Goal: Navigation & Orientation: Find specific page/section

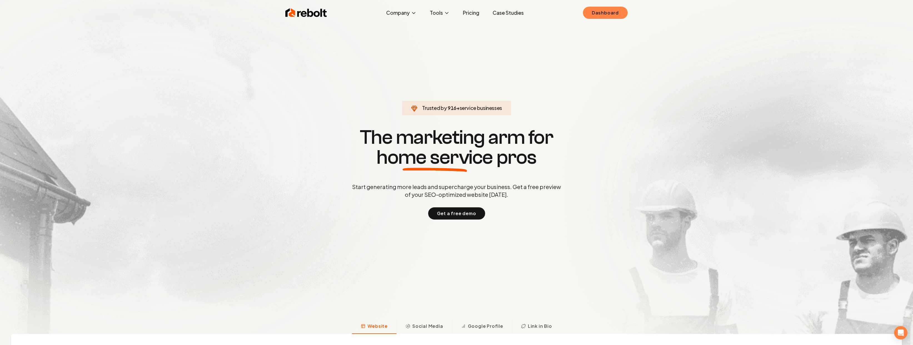
click at [591, 16] on link "Dashboard" at bounding box center [605, 13] width 45 height 12
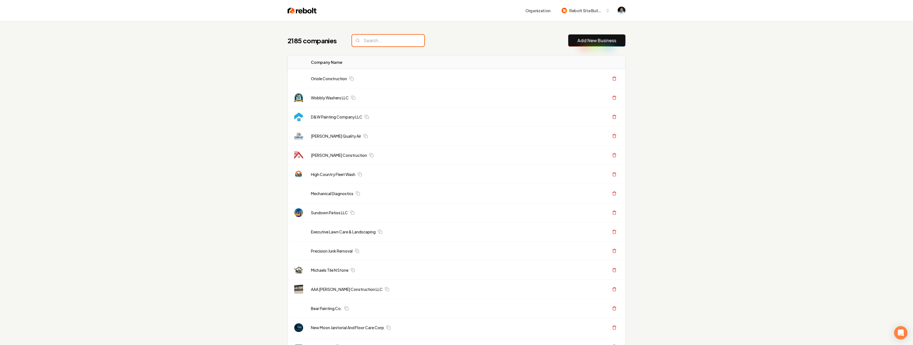
click at [373, 35] on input "search" at bounding box center [388, 41] width 72 height 12
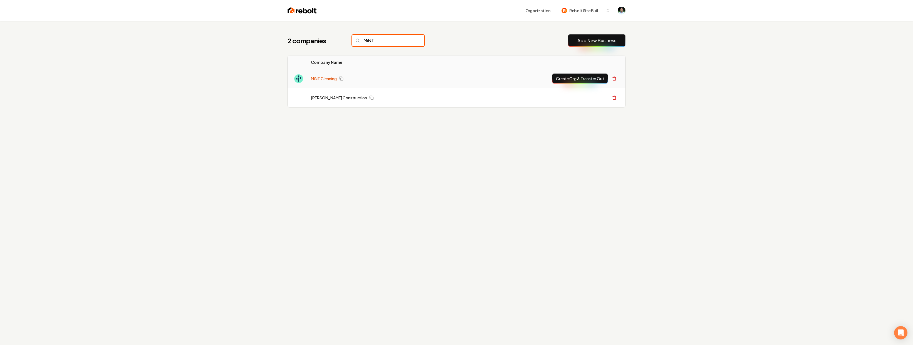
type input "MiNT"
click at [325, 80] on link "MiNT Cleaning" at bounding box center [324, 79] width 26 height 6
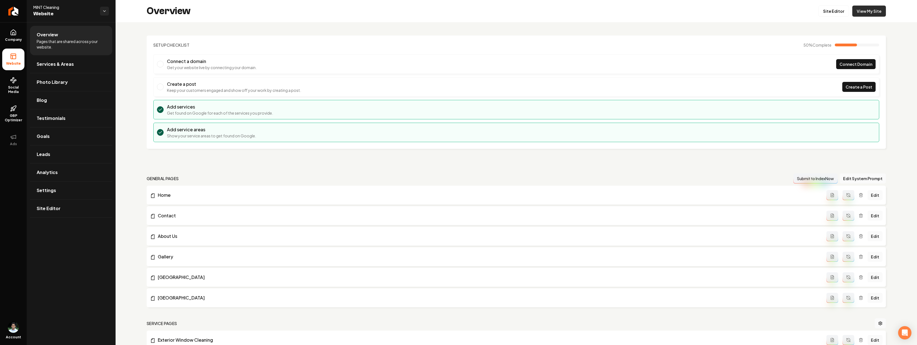
click at [873, 12] on link "View My Site" at bounding box center [869, 11] width 34 height 11
